Goal: Information Seeking & Learning: Learn about a topic

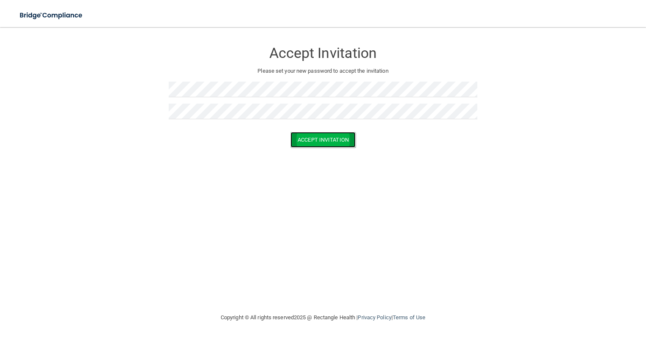
click at [313, 138] on button "Accept Invitation" at bounding box center [323, 140] width 65 height 16
click at [314, 150] on button "Accept Invitation" at bounding box center [323, 152] width 65 height 16
click at [333, 149] on button "Accept Invitation" at bounding box center [323, 152] width 65 height 16
click at [313, 149] on button "Accept Invitation" at bounding box center [323, 152] width 65 height 16
click at [328, 159] on button "Accept Invitation" at bounding box center [323, 152] width 65 height 16
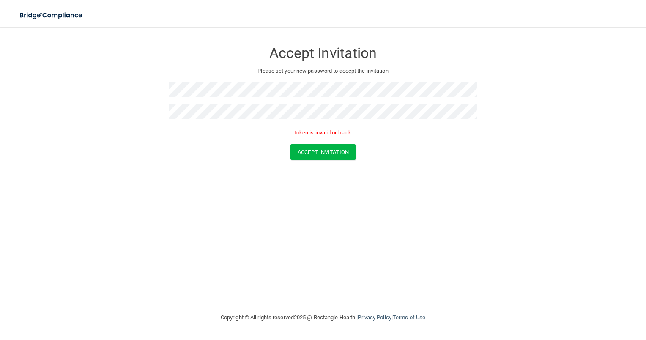
click at [228, 80] on div "Accept Invitation Please set your new password to accept the invitation Token i…" at bounding box center [323, 90] width 309 height 109
click at [320, 141] on button "Accept Invitation" at bounding box center [323, 140] width 65 height 16
click at [344, 140] on button "Accept Invitation" at bounding box center [323, 140] width 65 height 16
click at [316, 150] on button "Accept Invitation" at bounding box center [323, 152] width 65 height 16
click at [311, 140] on button "Accept Invitation" at bounding box center [323, 140] width 65 height 16
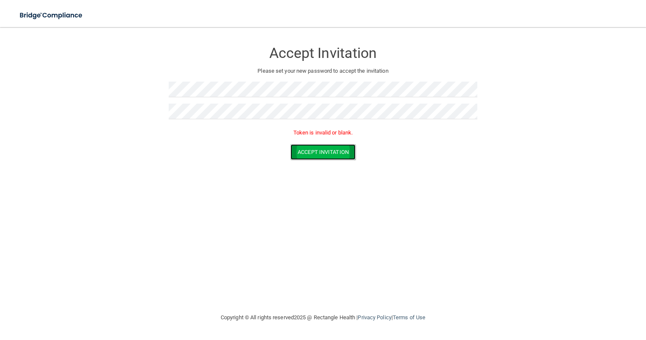
click at [318, 149] on button "Accept Invitation" at bounding box center [323, 152] width 65 height 16
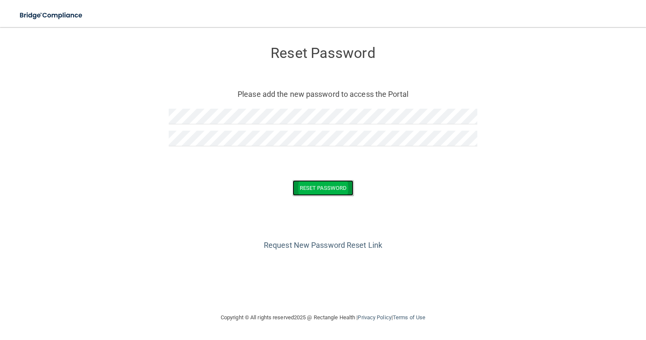
click at [312, 185] on button "Reset Password" at bounding box center [323, 188] width 61 height 16
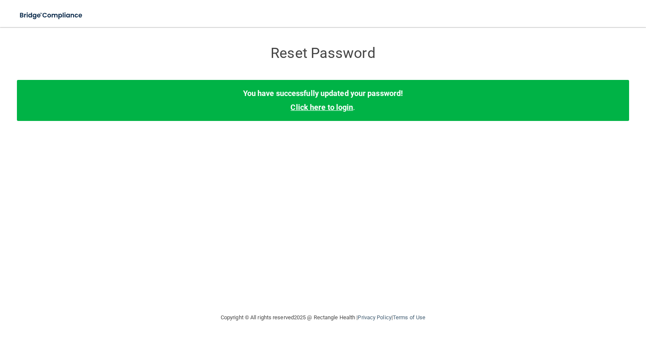
click at [337, 109] on link "Click here to login" at bounding box center [322, 107] width 63 height 9
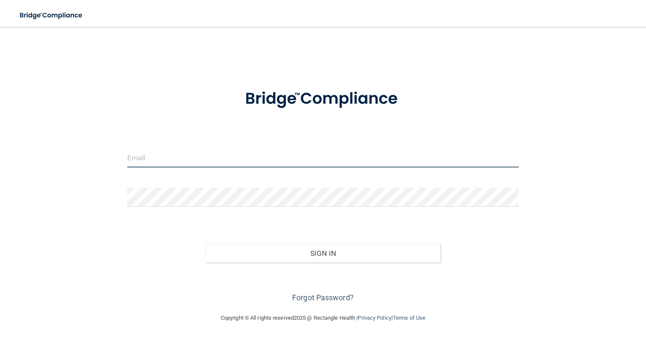
click at [178, 158] on input "email" at bounding box center [323, 157] width 392 height 19
type input "[EMAIL_ADDRESS][DOMAIN_NAME]"
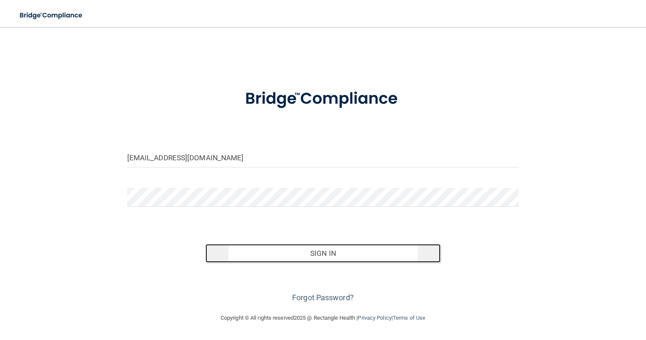
click at [328, 253] on button "Sign In" at bounding box center [323, 253] width 235 height 19
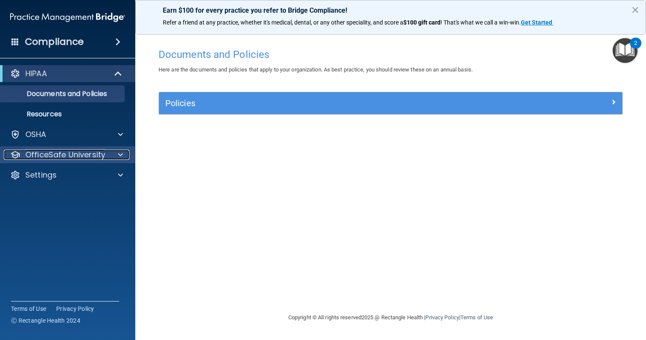
click at [73, 159] on p "OfficeSafe University" at bounding box center [65, 155] width 80 height 10
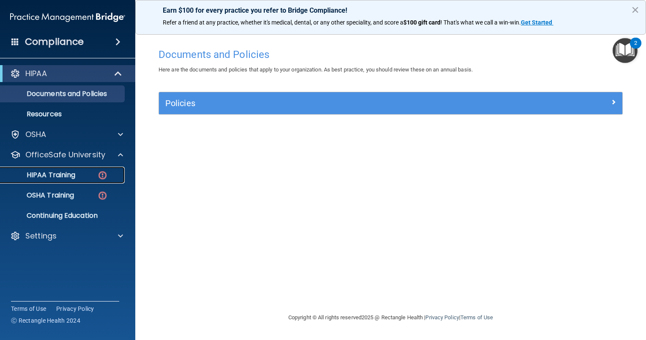
click at [75, 178] on p "HIPAA Training" at bounding box center [40, 175] width 70 height 8
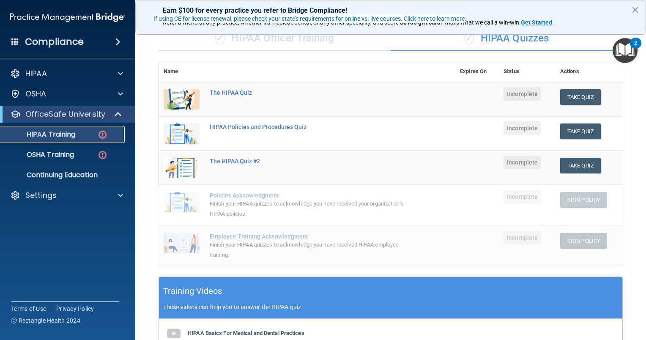
scroll to position [69, 0]
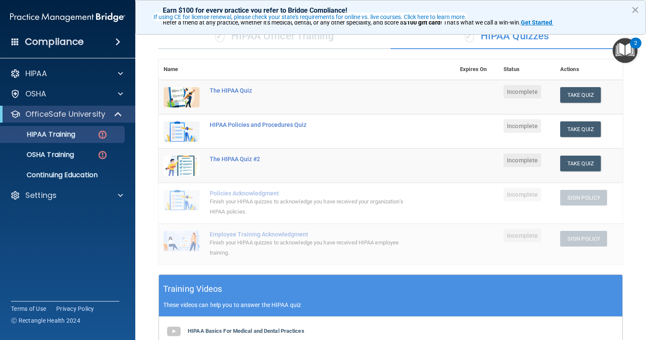
click at [236, 104] on td "The HIPAA Quiz" at bounding box center [330, 97] width 250 height 35
click at [184, 93] on img at bounding box center [182, 97] width 36 height 20
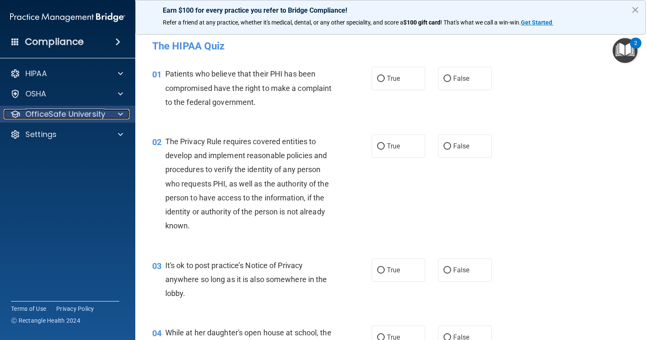
click at [87, 112] on p "OfficeSafe University" at bounding box center [65, 114] width 80 height 10
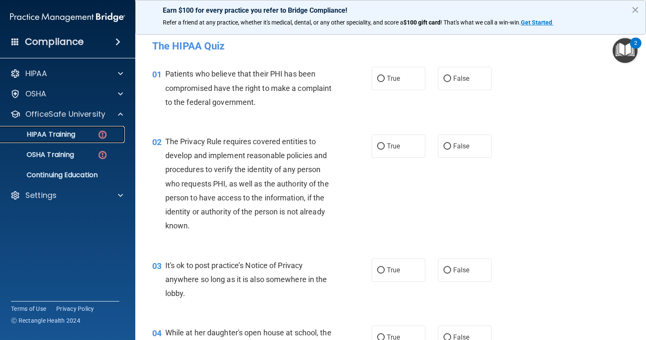
click at [72, 131] on p "HIPAA Training" at bounding box center [40, 134] width 70 height 8
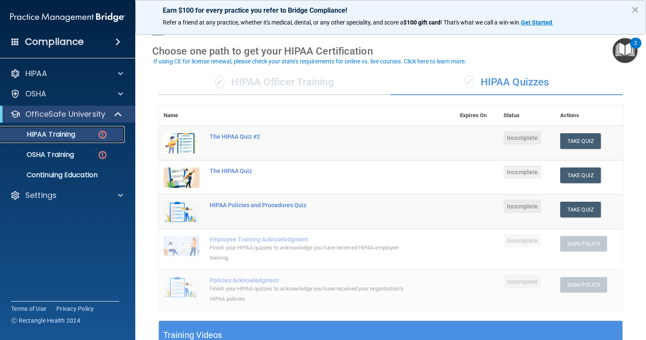
scroll to position [22, 0]
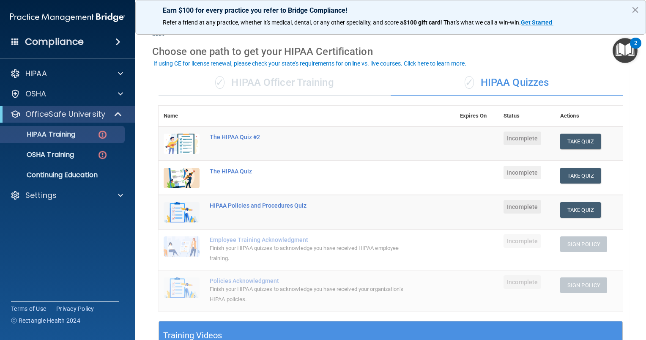
drag, startPoint x: 208, startPoint y: 176, endPoint x: 195, endPoint y: 173, distance: 12.9
drag, startPoint x: 195, startPoint y: 173, endPoint x: 184, endPoint y: 171, distance: 11.2
click at [184, 171] on img at bounding box center [182, 178] width 36 height 20
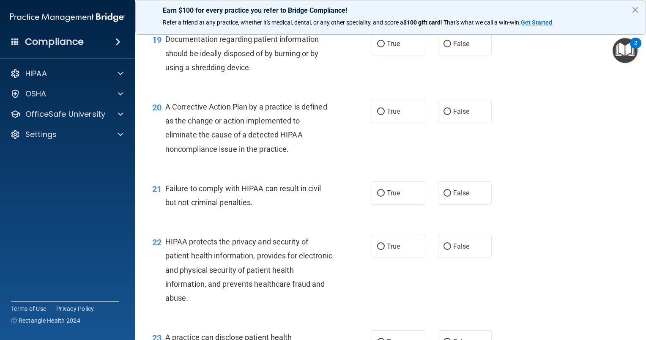
scroll to position [1303, 0]
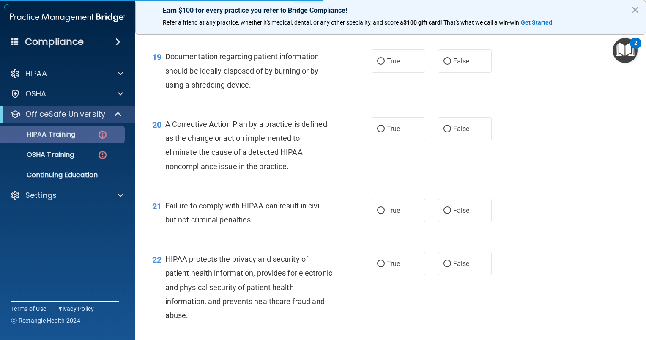
scroll to position [265, 0]
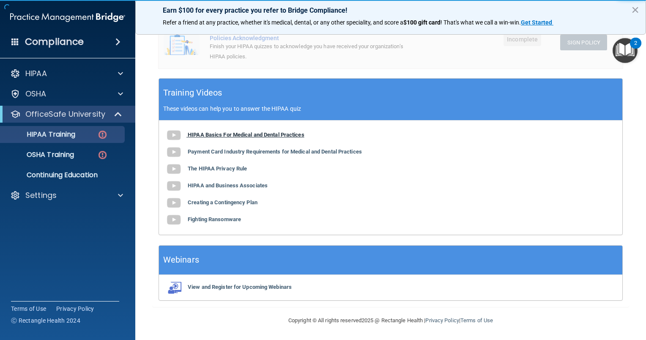
click at [208, 135] on b "HIPAA Basics For Medical and Dental Practices" at bounding box center [246, 135] width 117 height 6
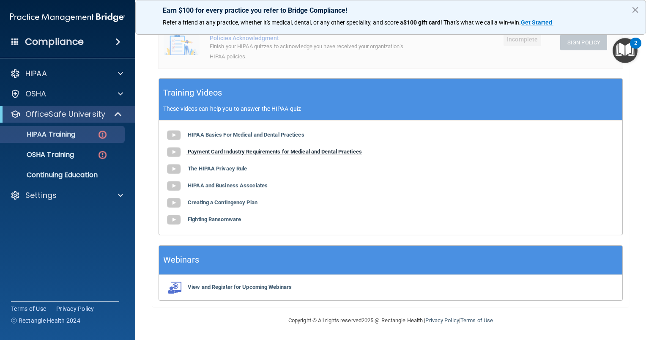
click at [206, 149] on b "Payment Card Industry Requirements for Medical and Dental Practices" at bounding box center [275, 151] width 174 height 6
drag, startPoint x: 223, startPoint y: 168, endPoint x: 188, endPoint y: 168, distance: 35.5
click at [188, 168] on link "The HIPAA Privacy Rule" at bounding box center [206, 168] width 82 height 6
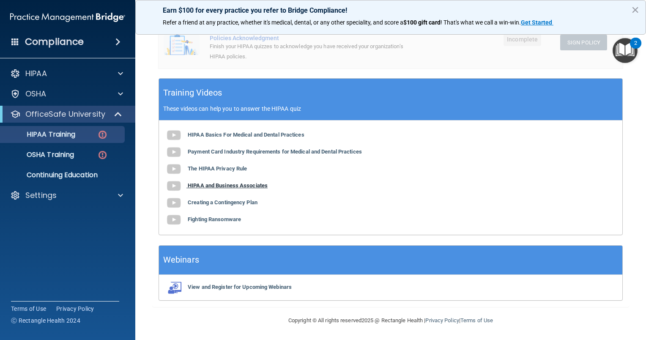
click at [193, 182] on b "HIPAA and Business Associates" at bounding box center [228, 185] width 80 height 6
click at [218, 201] on b "Creating a Contingency Plan" at bounding box center [223, 202] width 70 height 6
click at [219, 220] on b "Fighting Ransomware" at bounding box center [214, 219] width 53 height 6
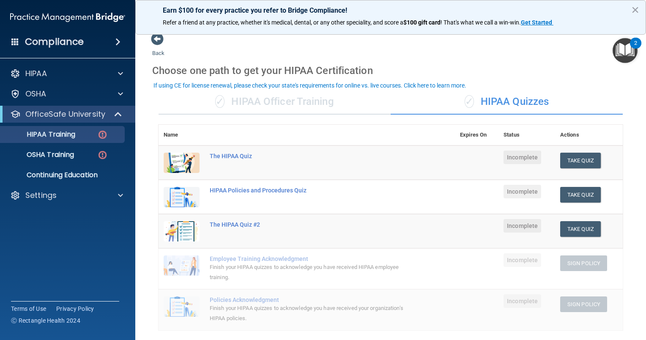
scroll to position [0, 0]
